Goal: Transaction & Acquisition: Purchase product/service

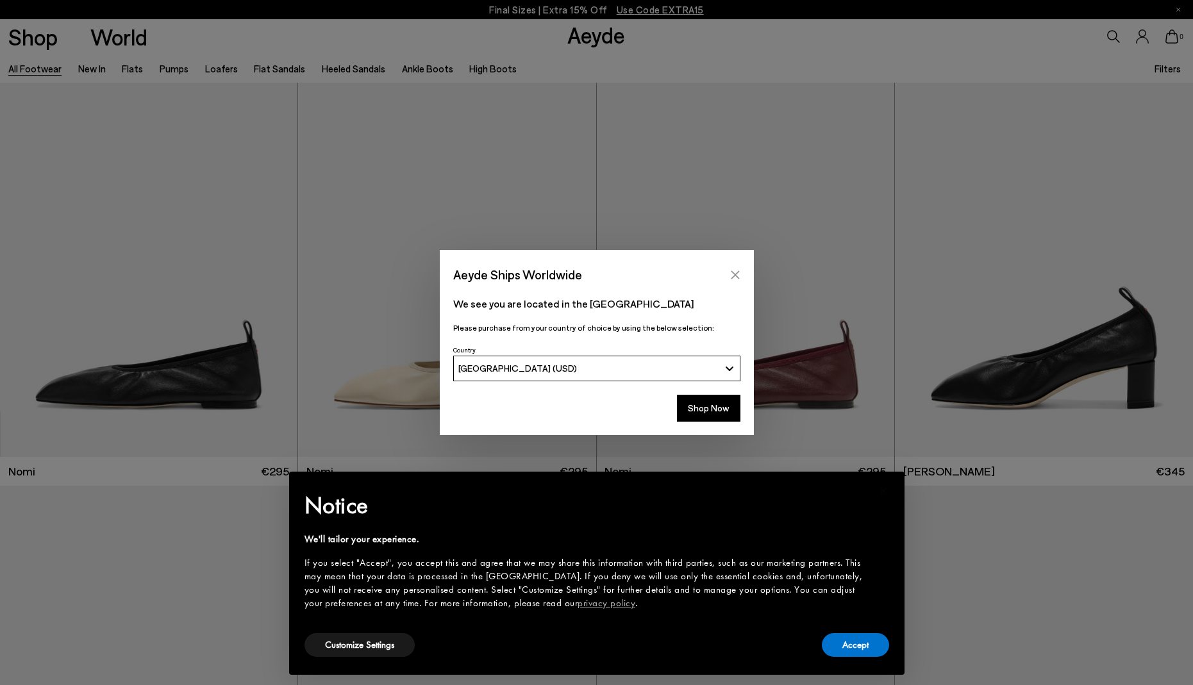
click at [735, 276] on icon "Close" at bounding box center [735, 275] width 10 height 10
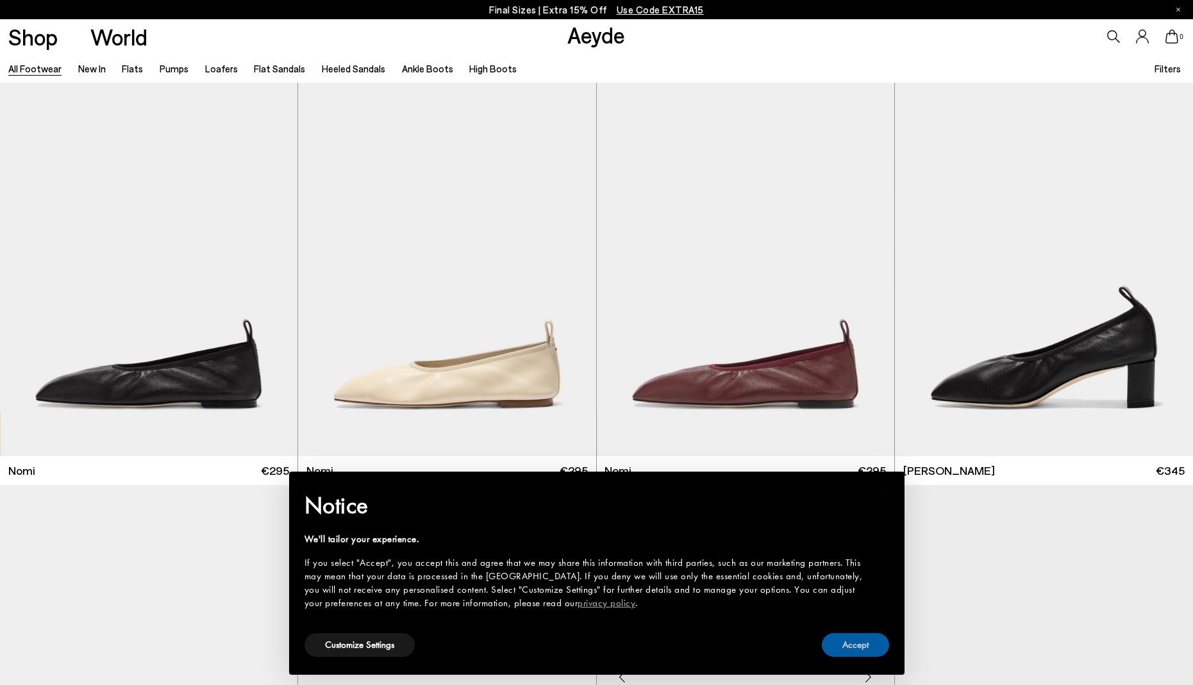
drag, startPoint x: 867, startPoint y: 645, endPoint x: 835, endPoint y: 602, distance: 53.6
click at [867, 645] on button "Accept" at bounding box center [855, 646] width 67 height 24
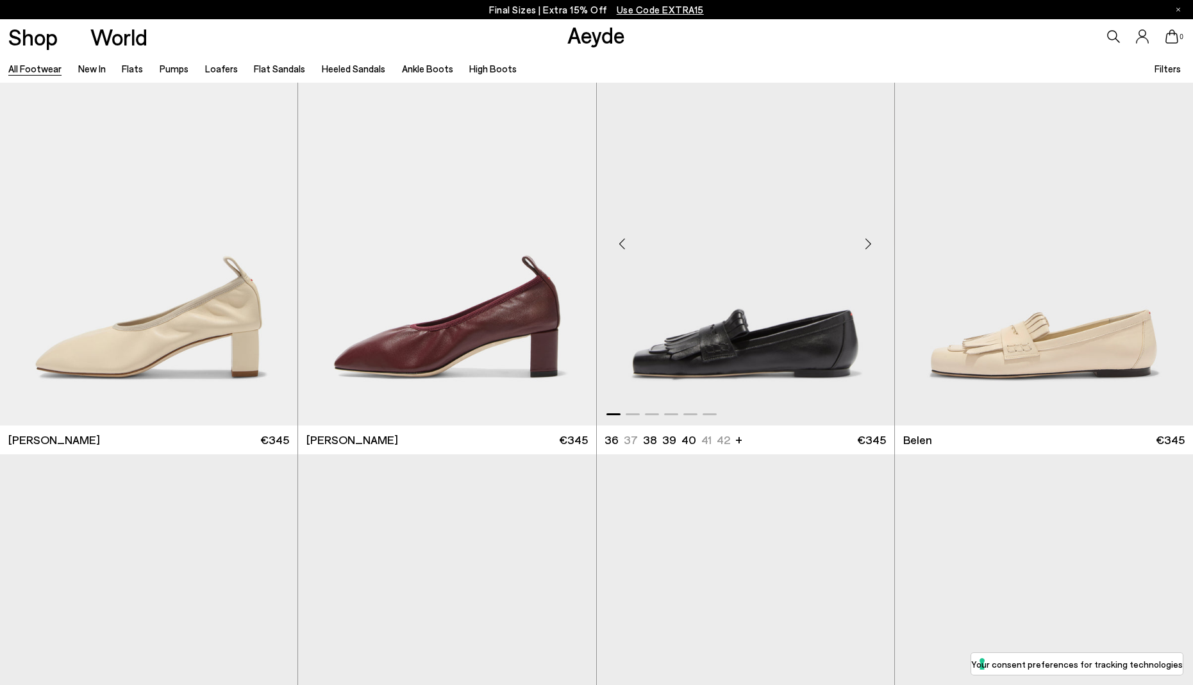
scroll to position [437, 0]
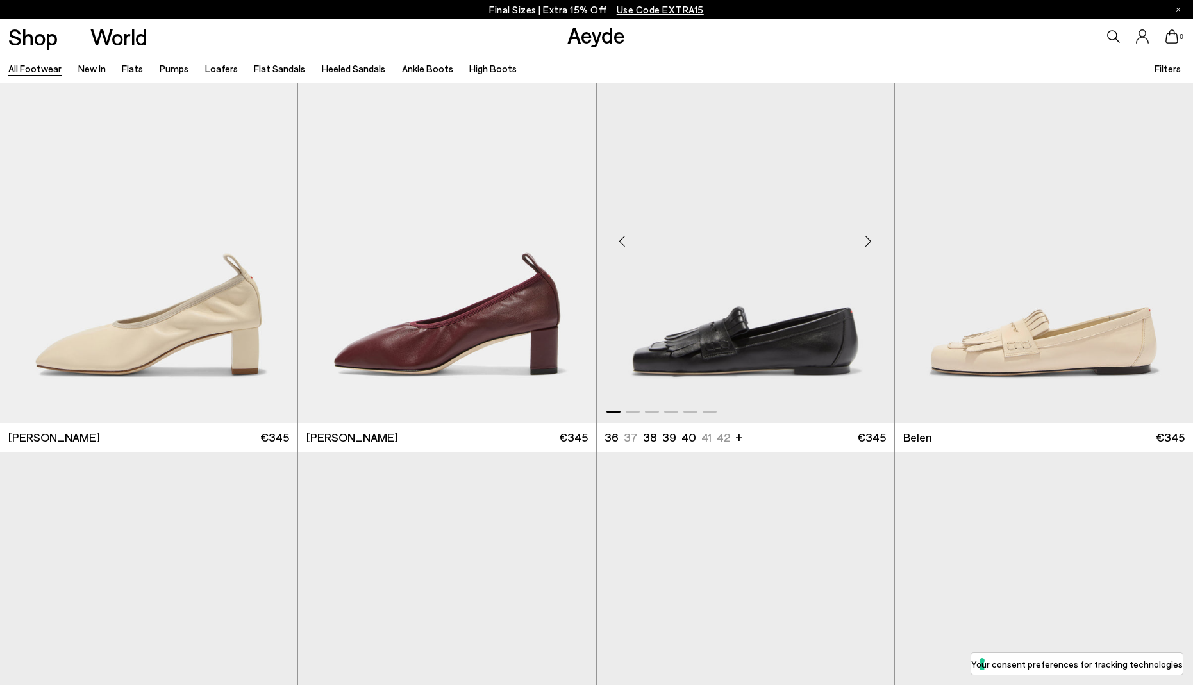
click at [765, 345] on img "1 / 6" at bounding box center [746, 236] width 298 height 374
click at [871, 239] on div "Next slide" at bounding box center [869, 241] width 38 height 38
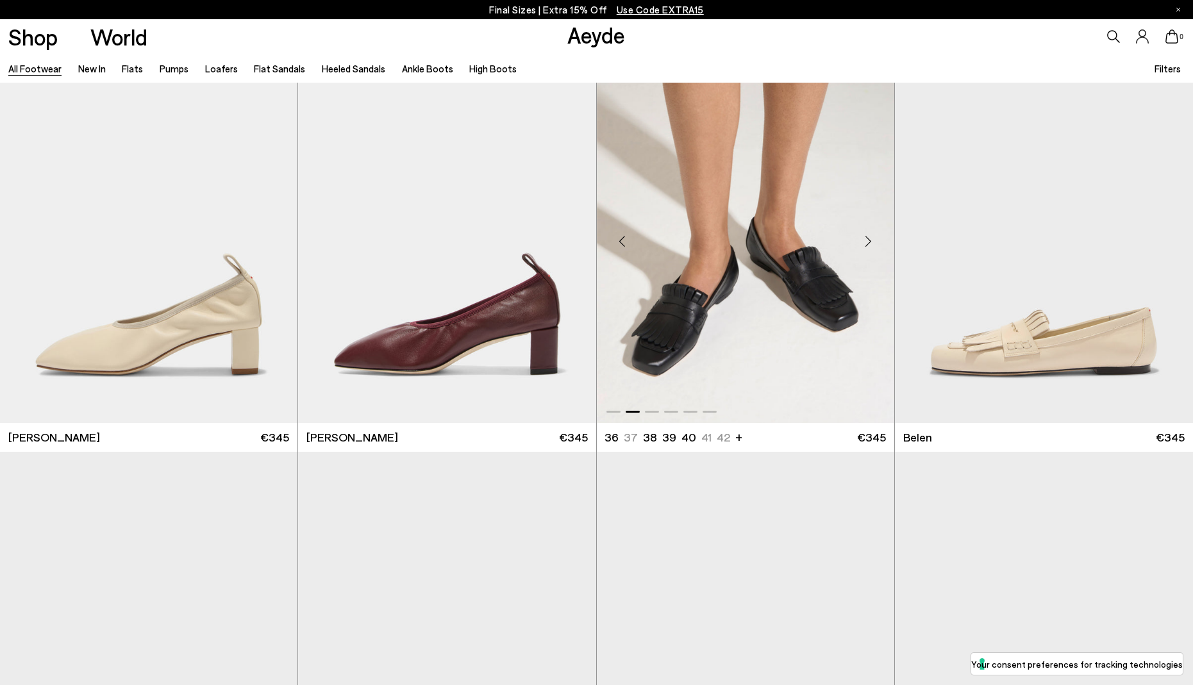
click at [871, 239] on div "Next slide" at bounding box center [869, 241] width 38 height 38
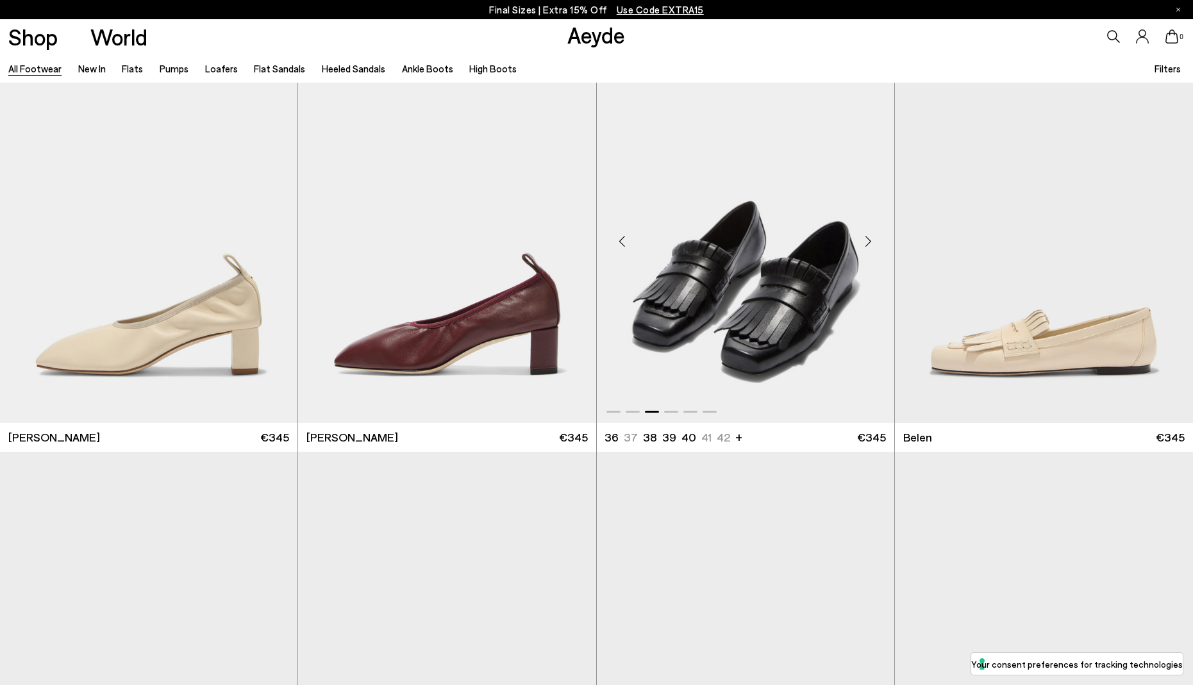
click at [871, 239] on div "Next slide" at bounding box center [869, 241] width 38 height 38
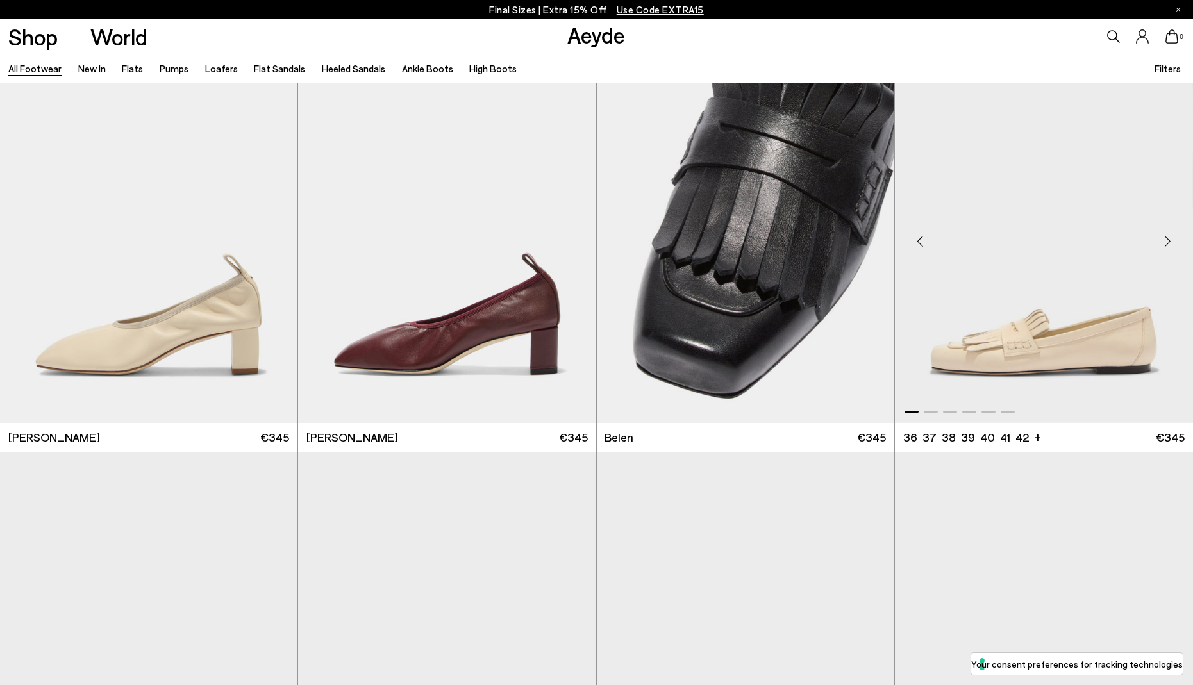
click at [1085, 360] on img "1 / 6" at bounding box center [1044, 236] width 298 height 374
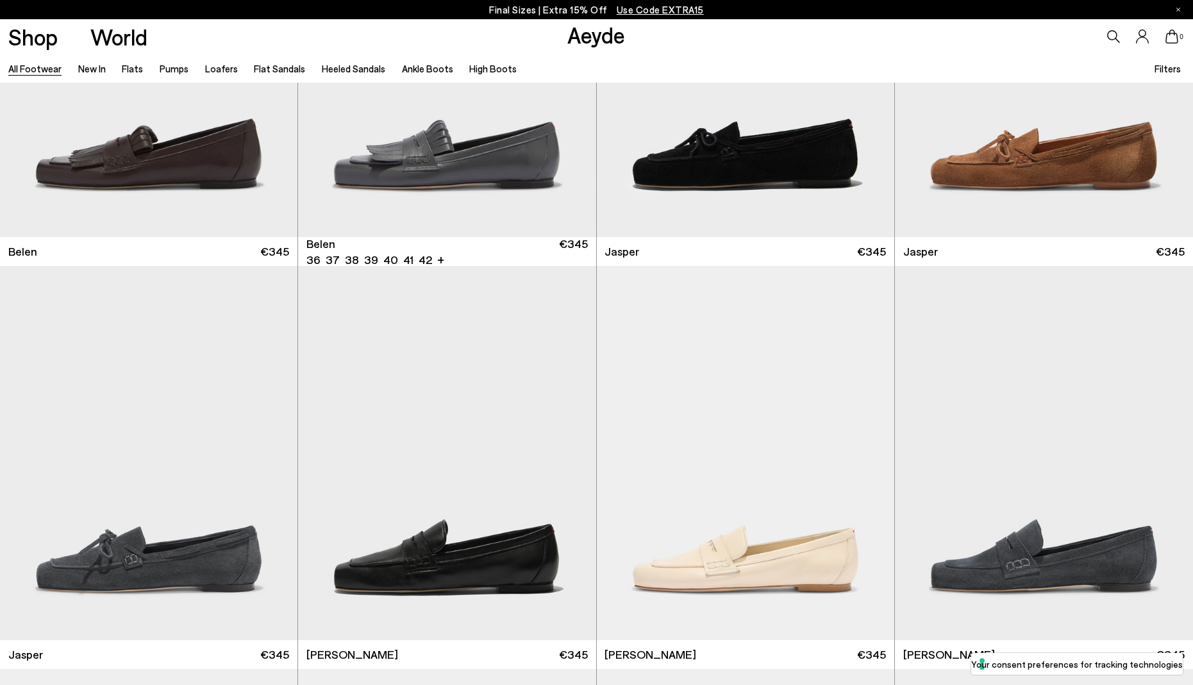
scroll to position [1041, 0]
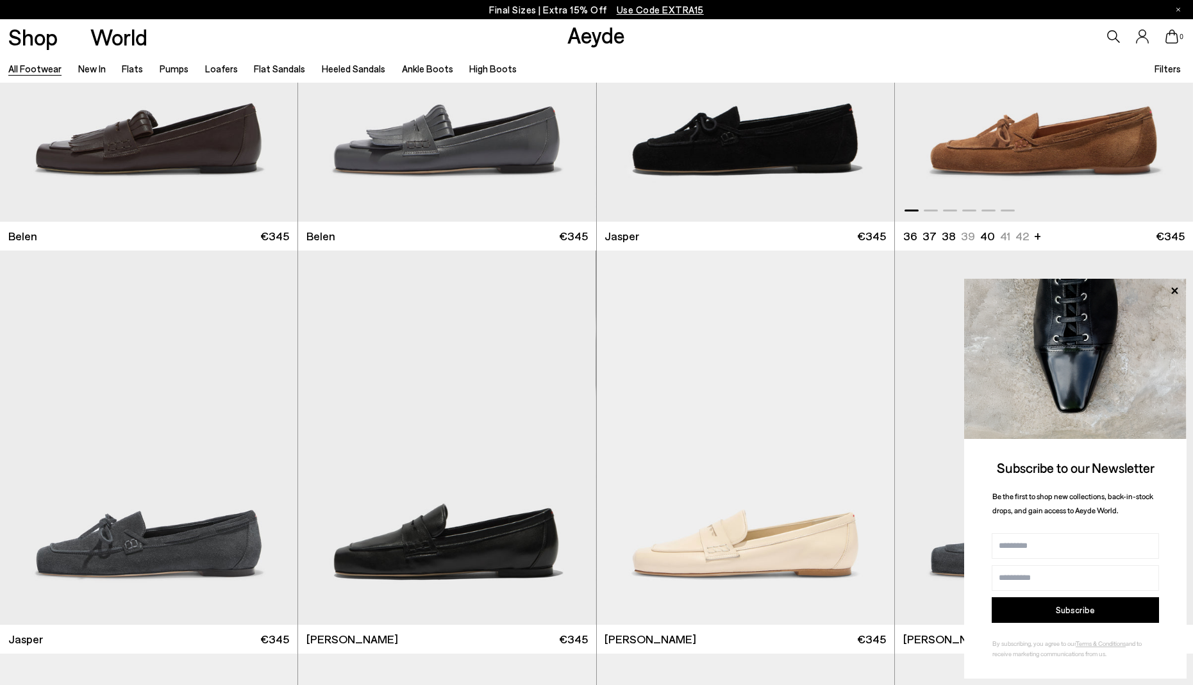
click at [982, 152] on img "1 / 6" at bounding box center [1044, 35] width 298 height 374
click at [1176, 290] on icon at bounding box center [1174, 291] width 17 height 17
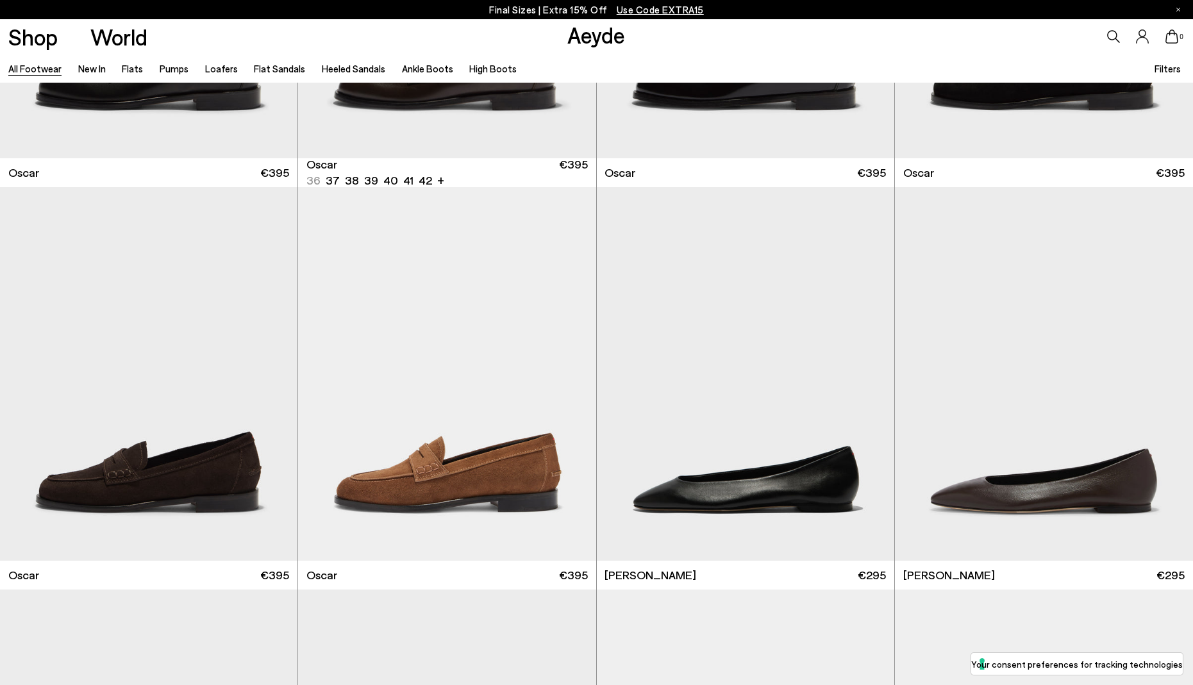
scroll to position [2725, 0]
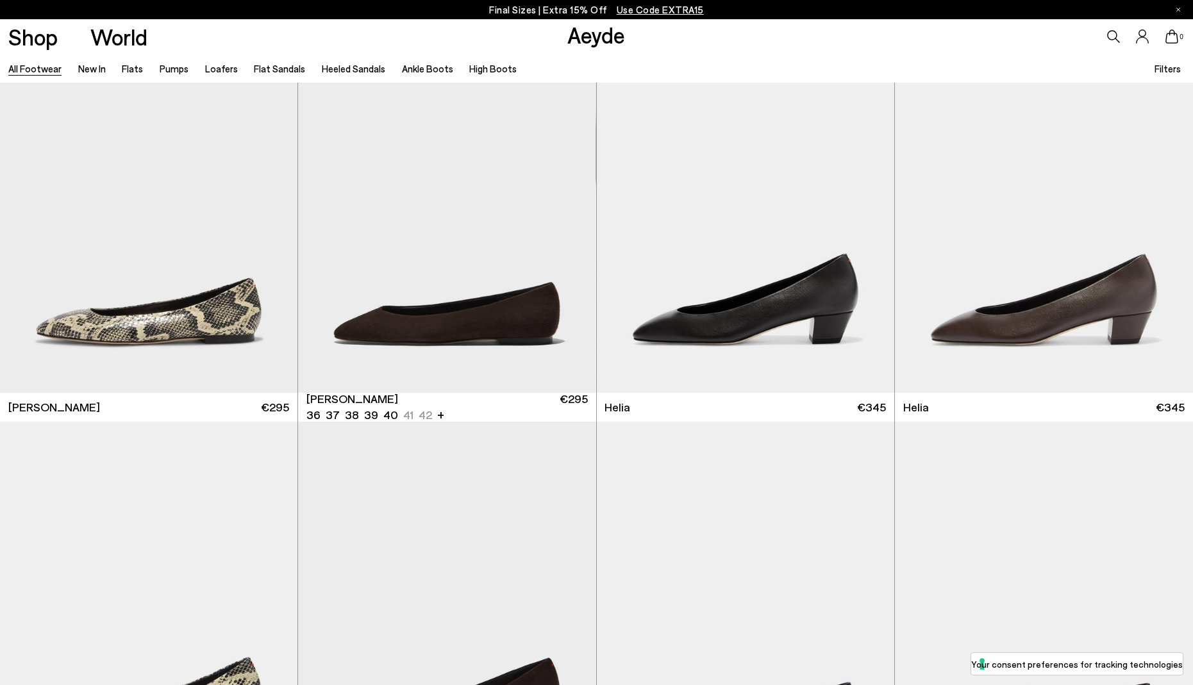
scroll to position [3299, 0]
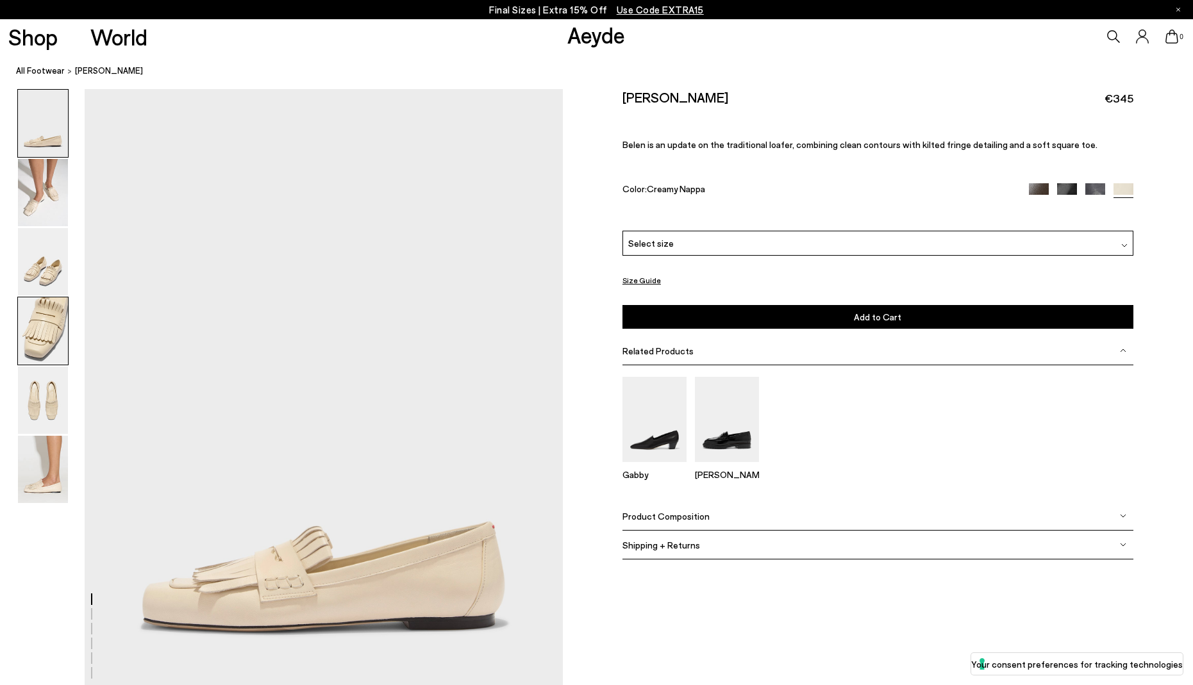
click at [43, 332] on img at bounding box center [43, 331] width 50 height 67
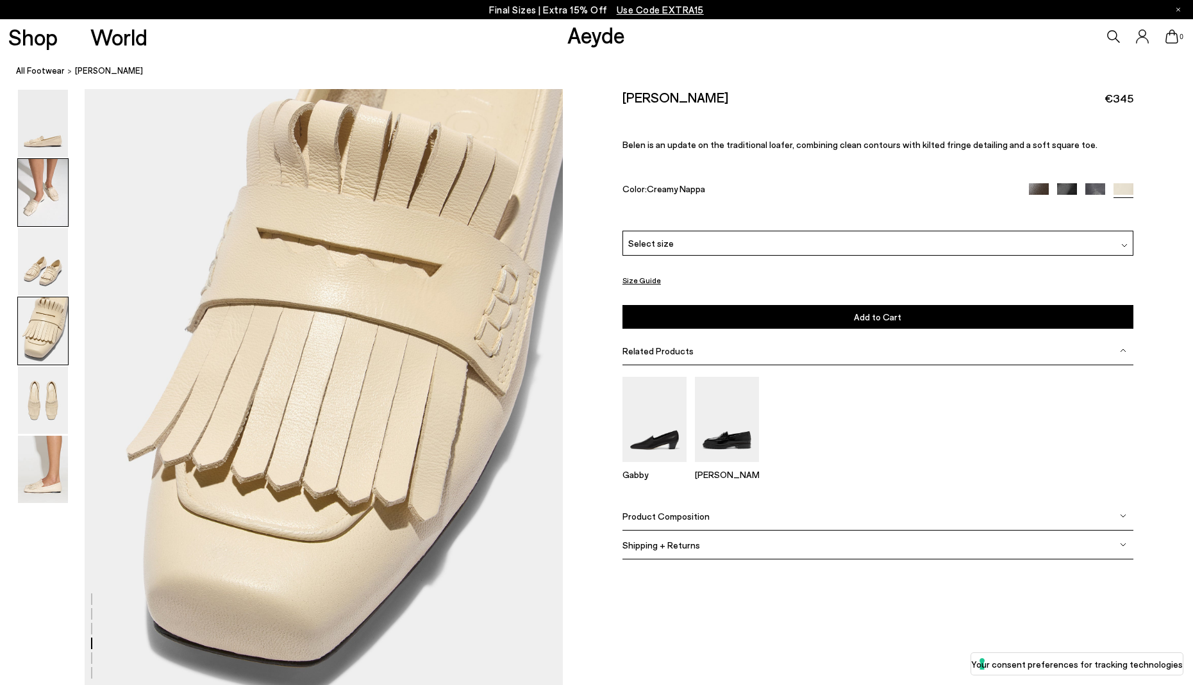
click at [53, 201] on img at bounding box center [43, 192] width 50 height 67
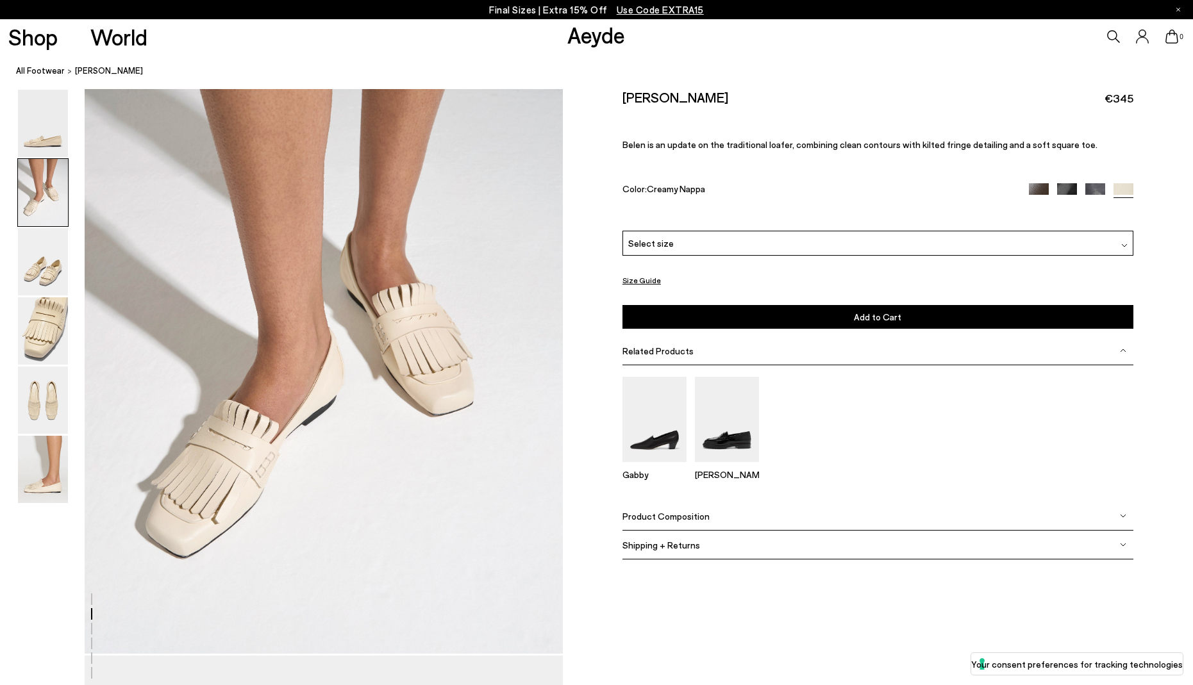
scroll to position [641, 0]
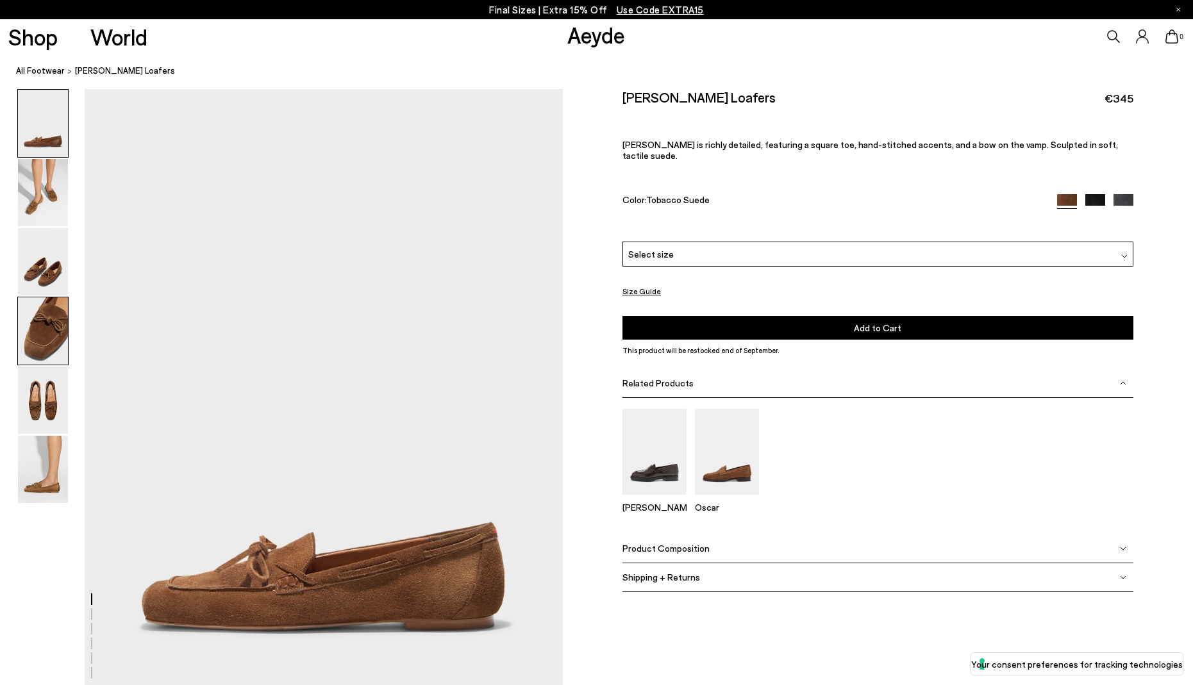
click at [49, 328] on img at bounding box center [43, 331] width 50 height 67
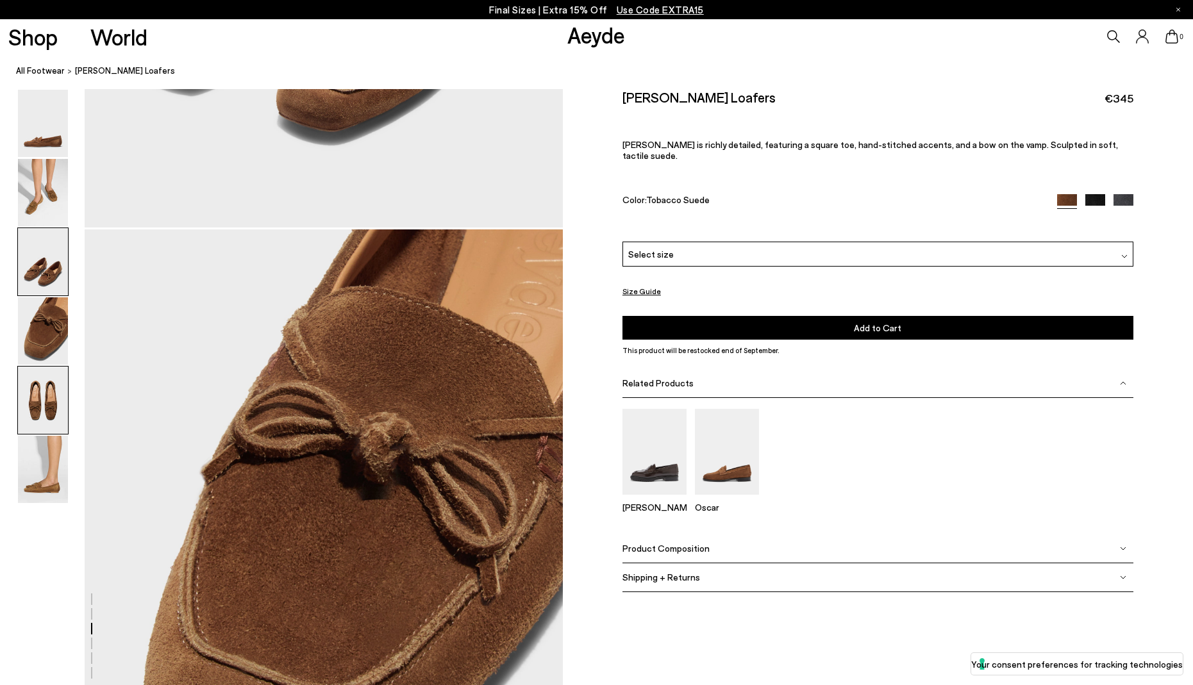
click at [40, 409] on img at bounding box center [43, 400] width 50 height 67
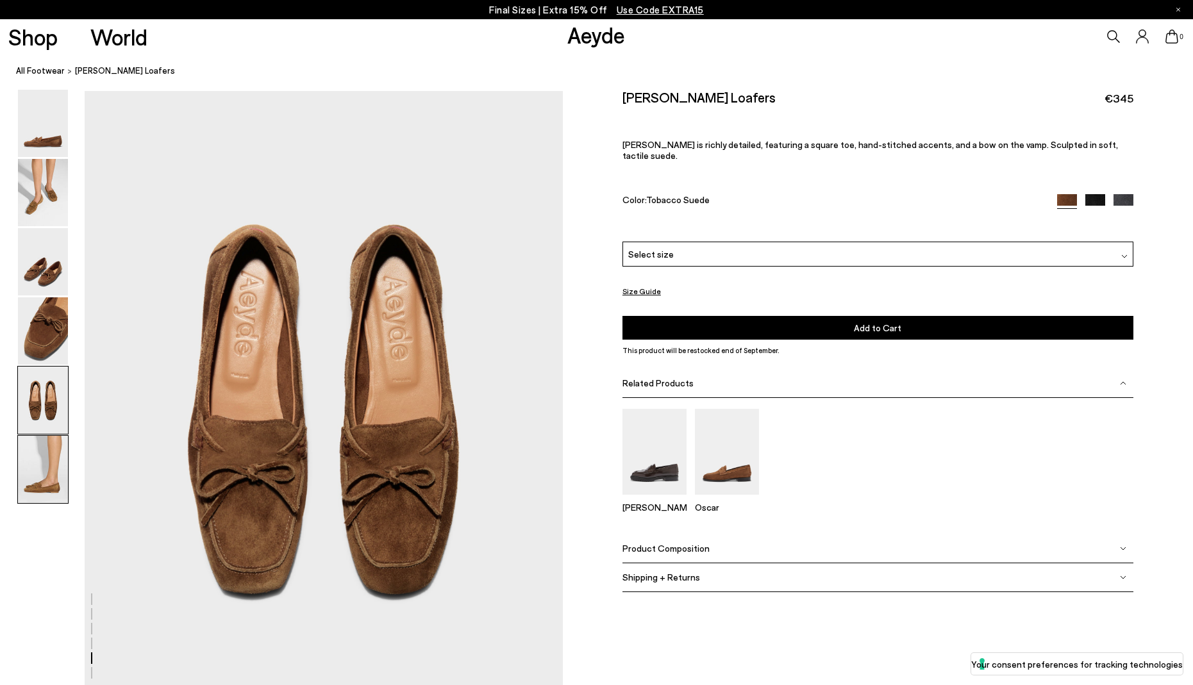
scroll to position [2560, 0]
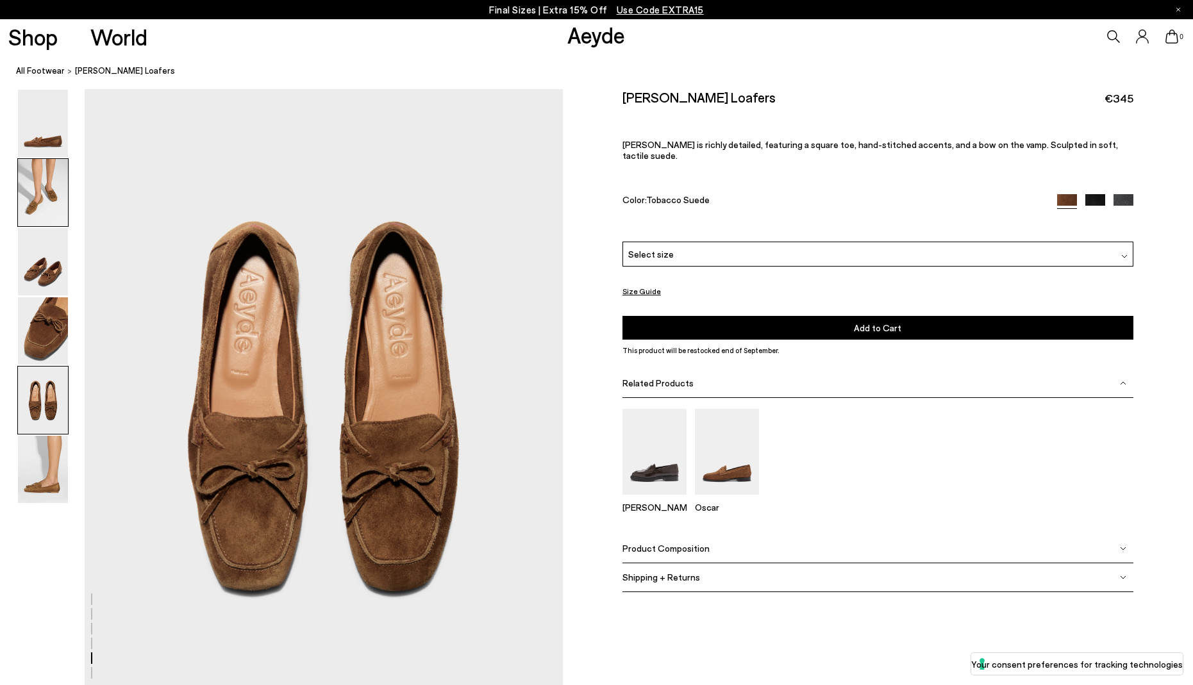
click at [44, 206] on img at bounding box center [43, 192] width 50 height 67
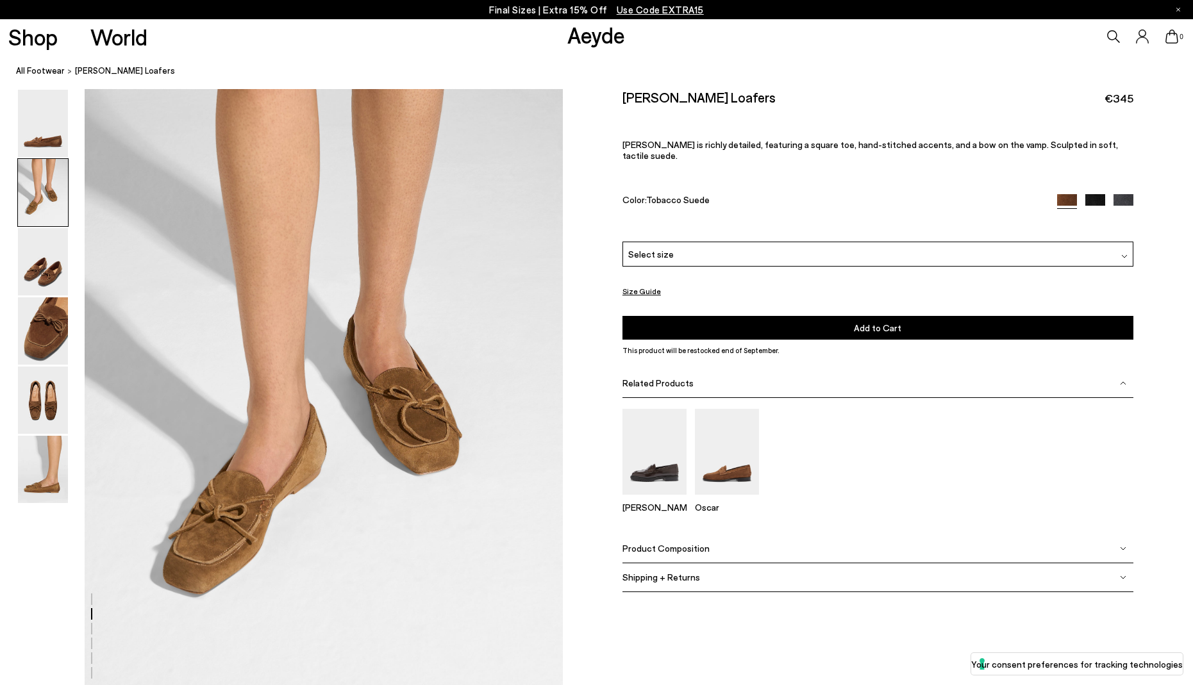
scroll to position [641, 0]
